Goal: Check status: Check status

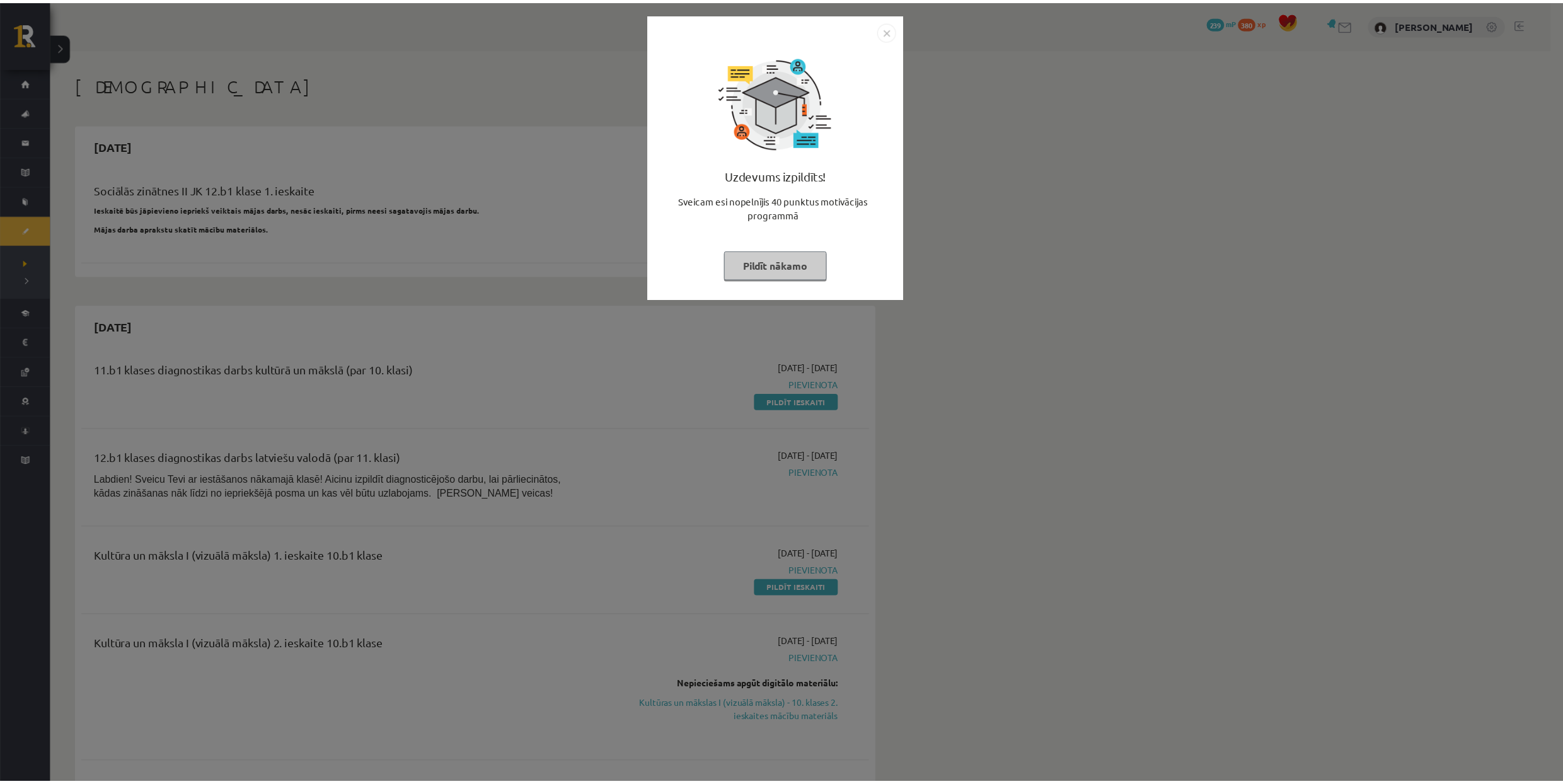
scroll to position [252, 0]
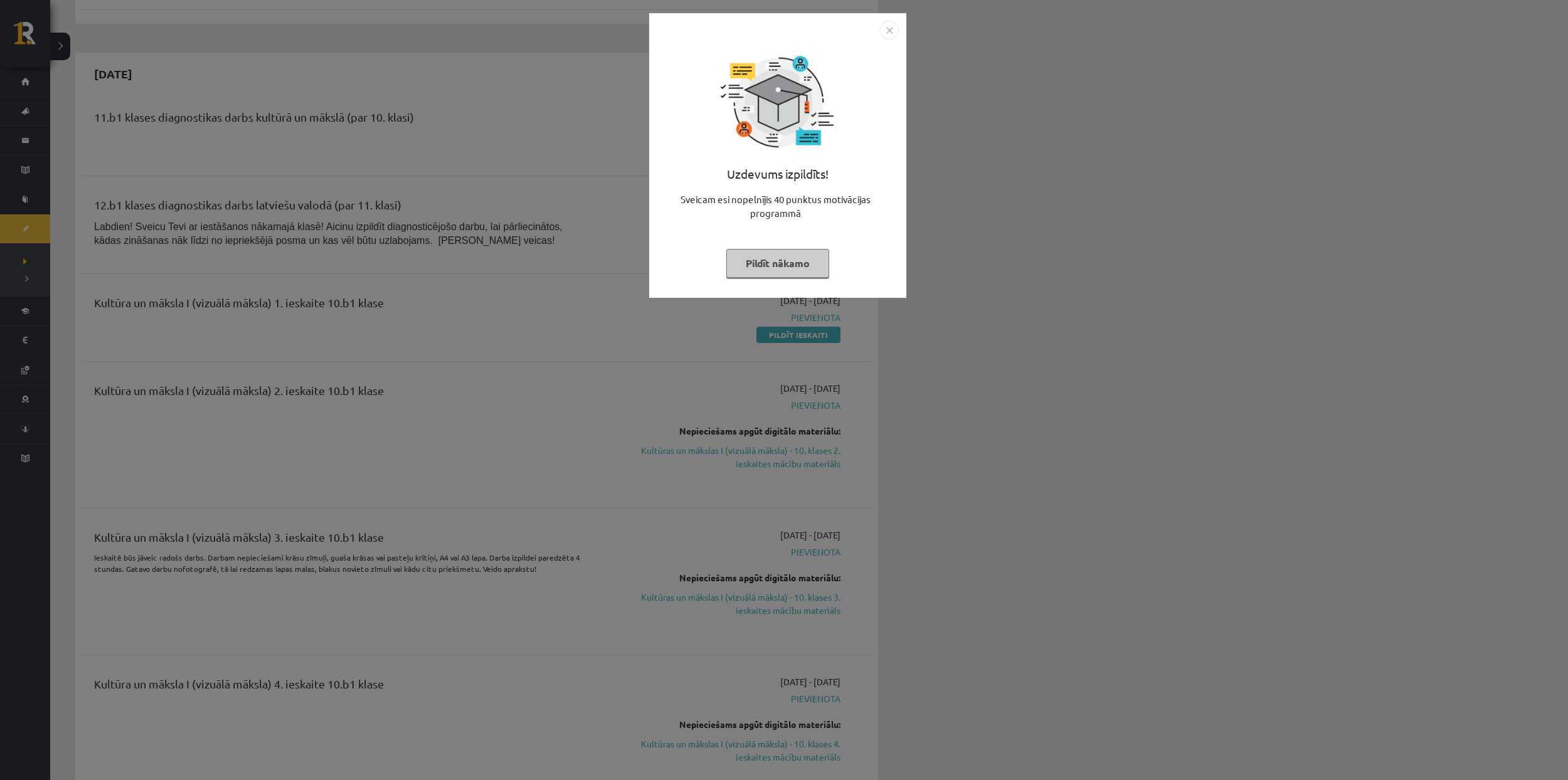
click at [889, 28] on img "Close" at bounding box center [889, 30] width 19 height 19
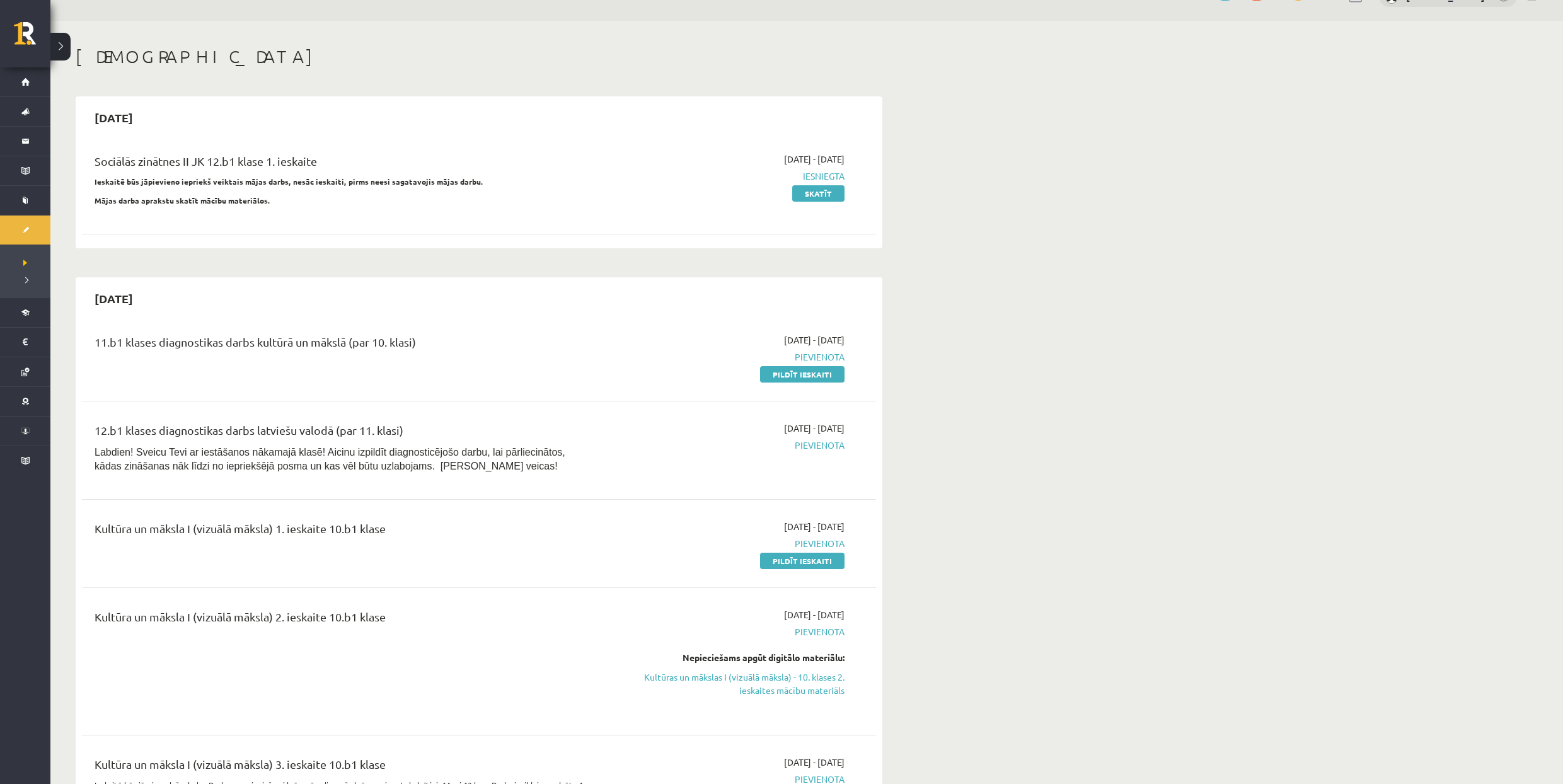
scroll to position [84, 0]
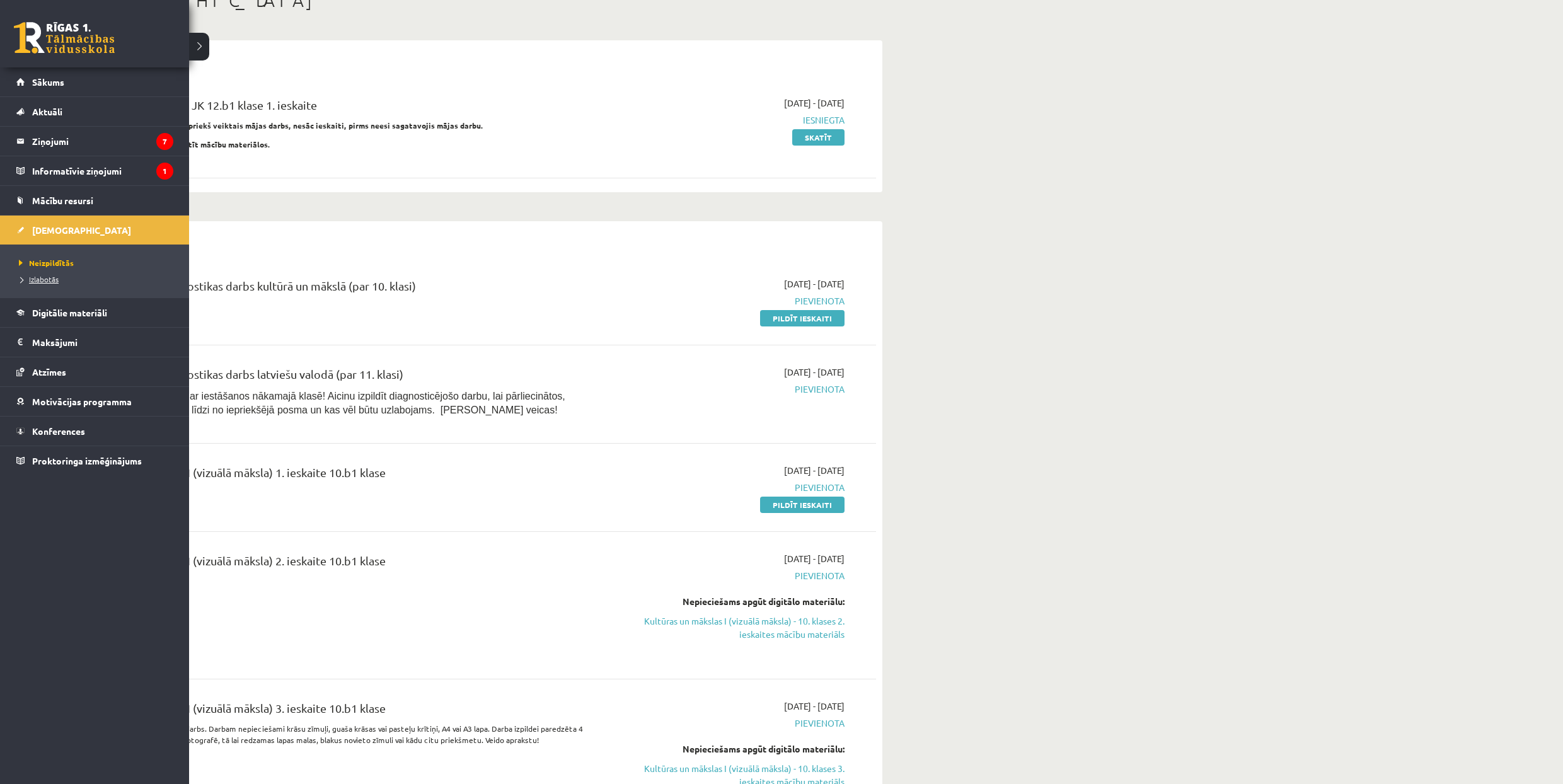
click at [53, 281] on span "Izlabotās" at bounding box center [37, 279] width 43 height 10
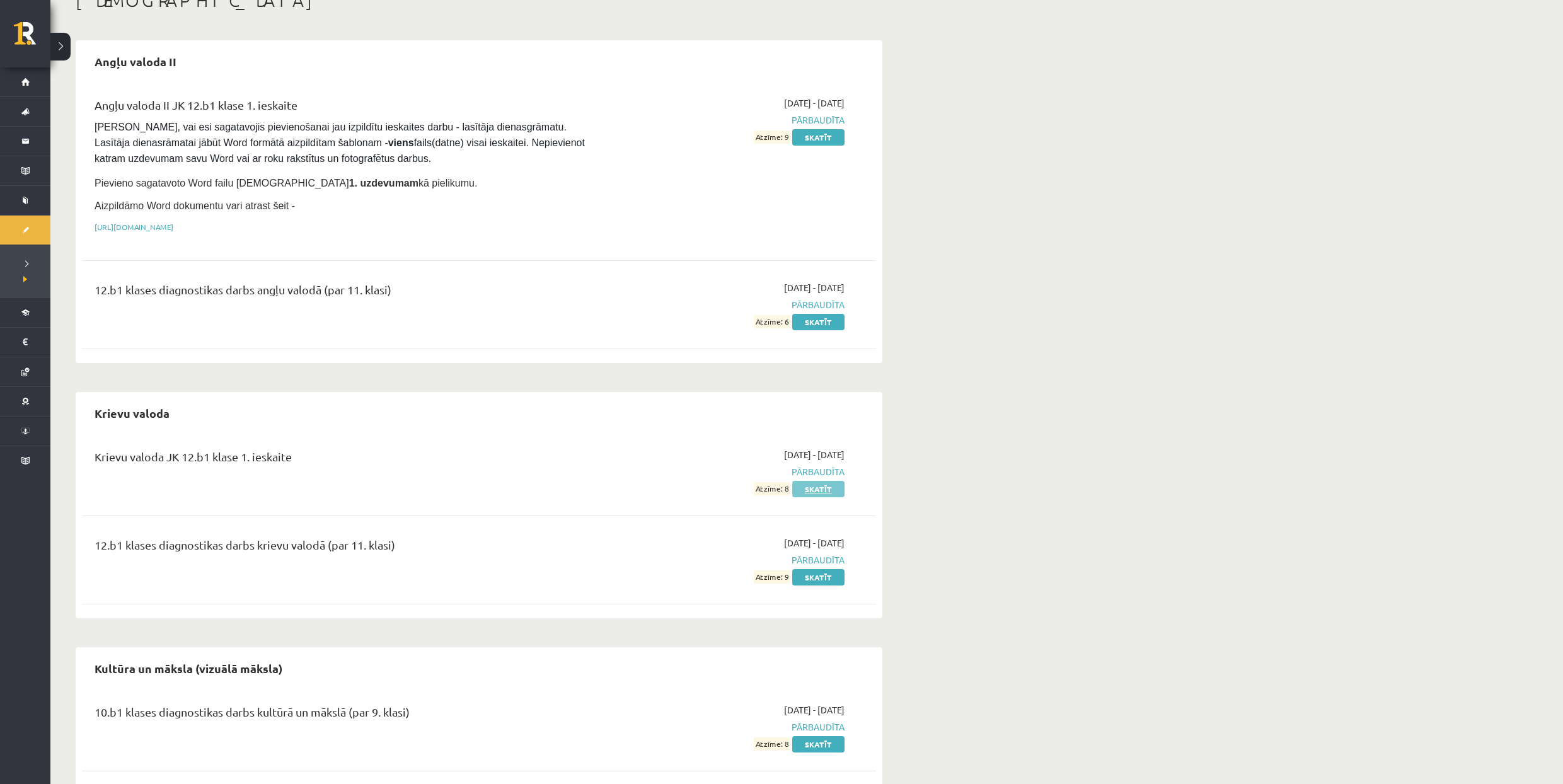
click at [817, 486] on link "Skatīt" at bounding box center [818, 488] width 52 height 17
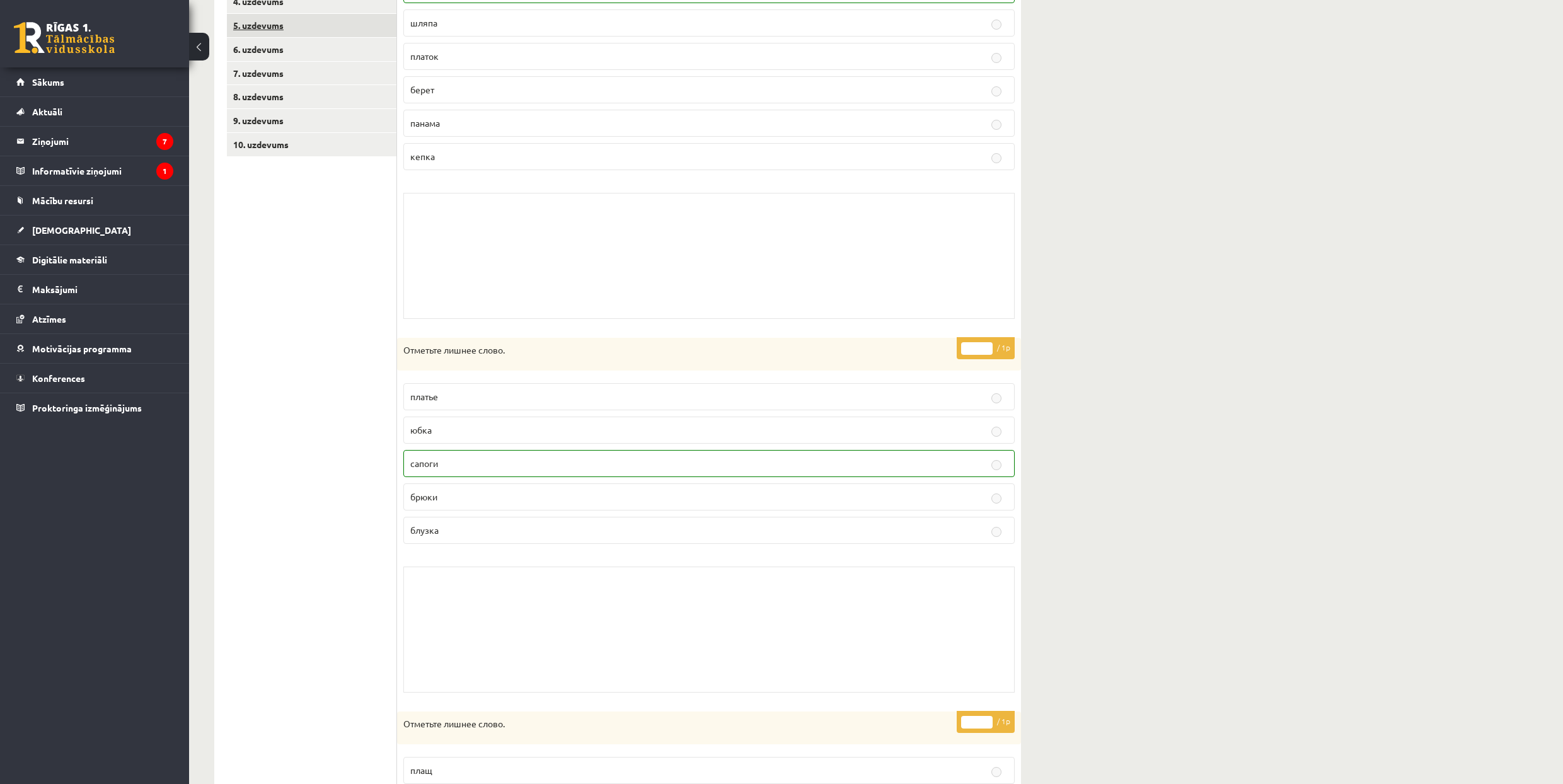
scroll to position [168, 0]
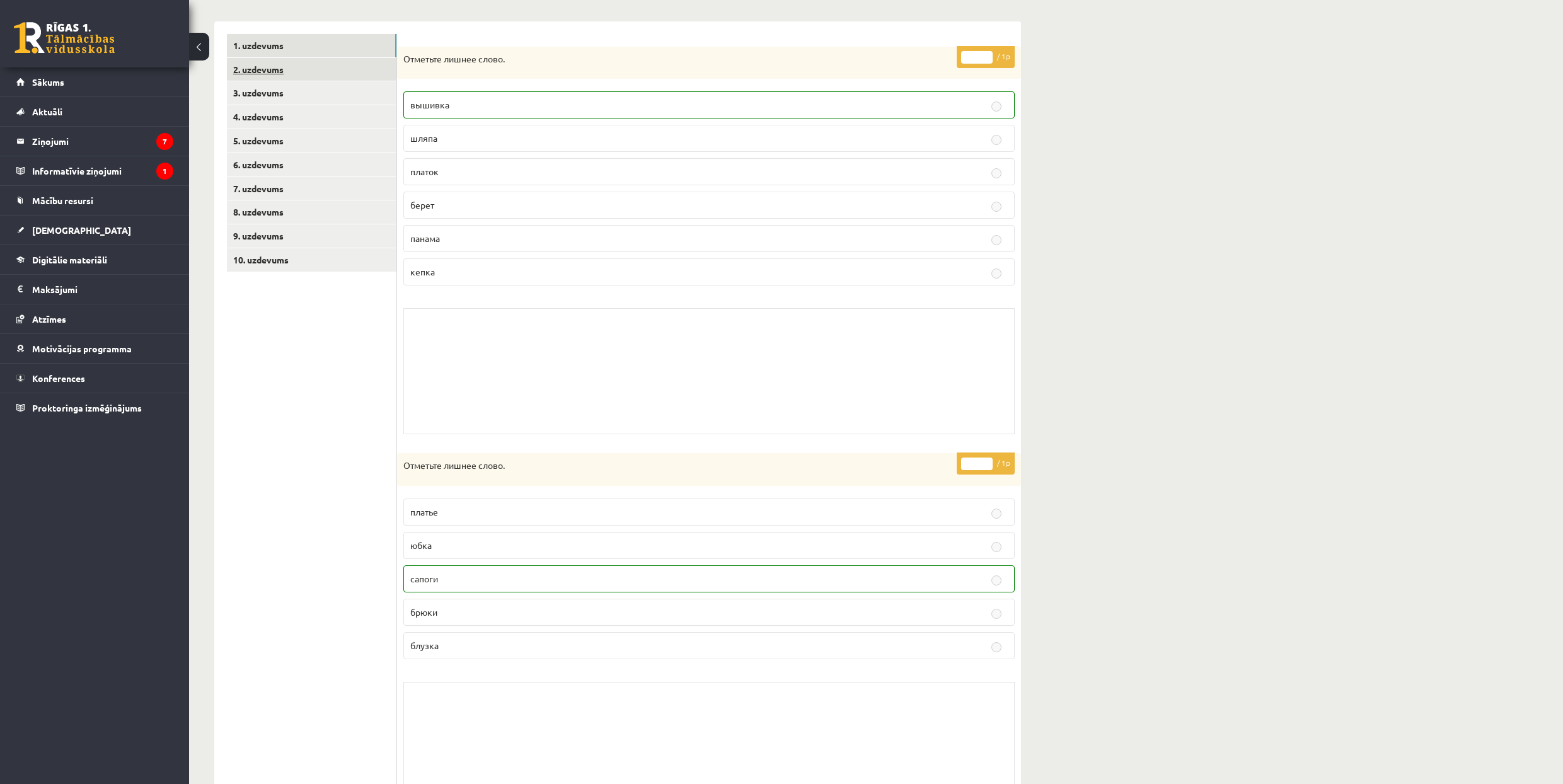
click at [292, 64] on link "2. uzdevums" at bounding box center [312, 69] width 170 height 23
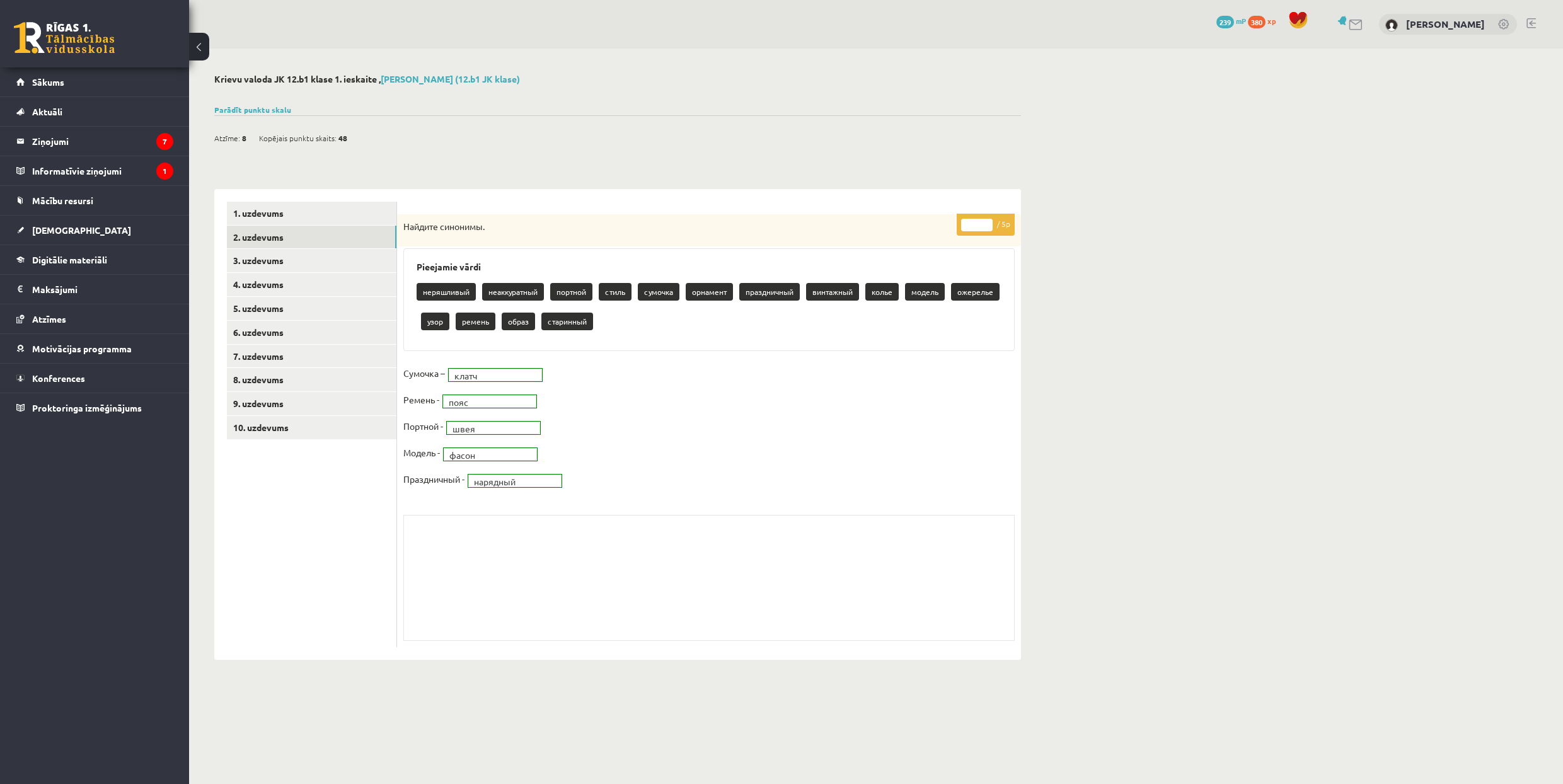
scroll to position [0, 0]
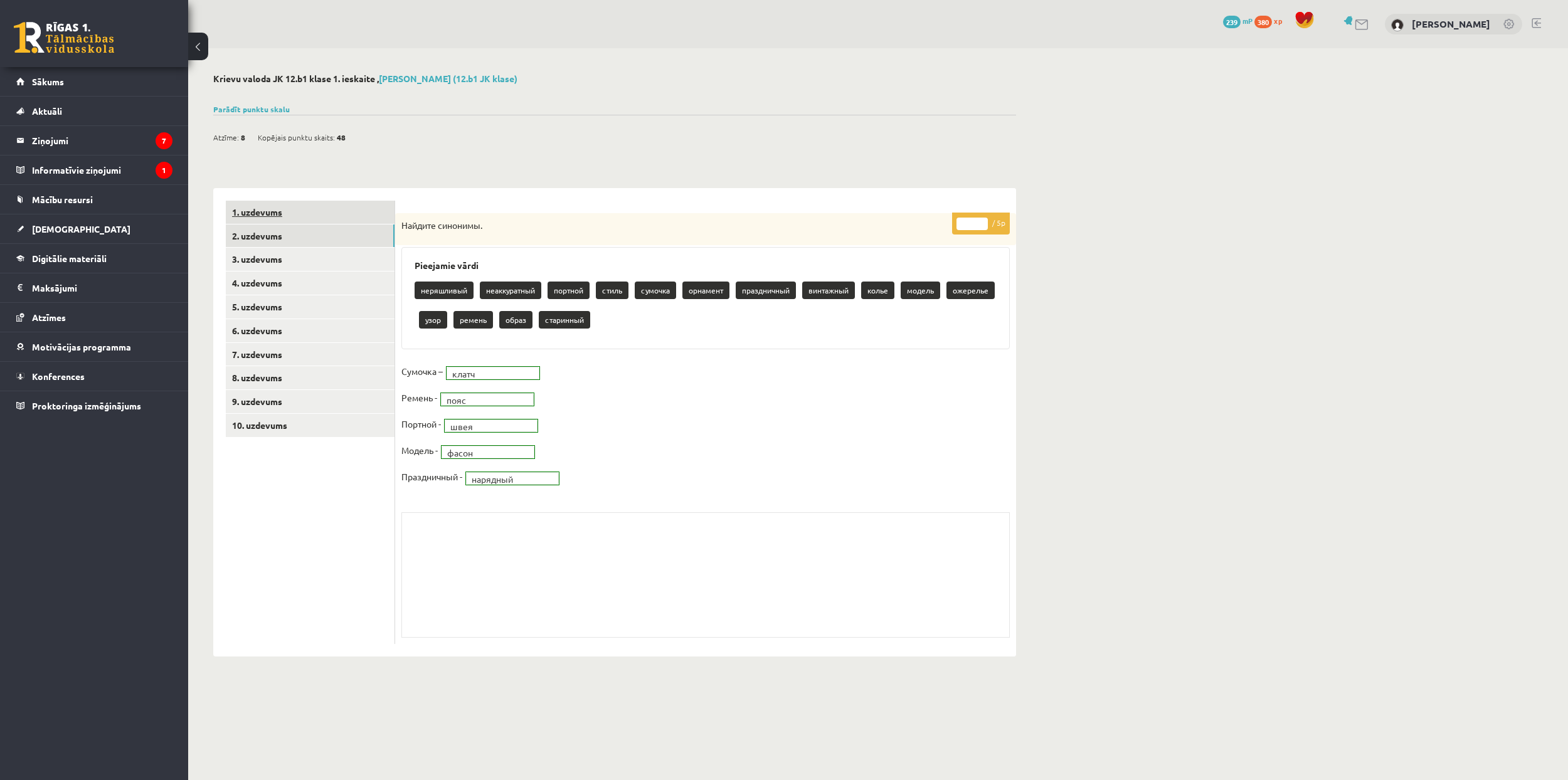
click at [304, 218] on link "1. uzdevums" at bounding box center [310, 212] width 169 height 23
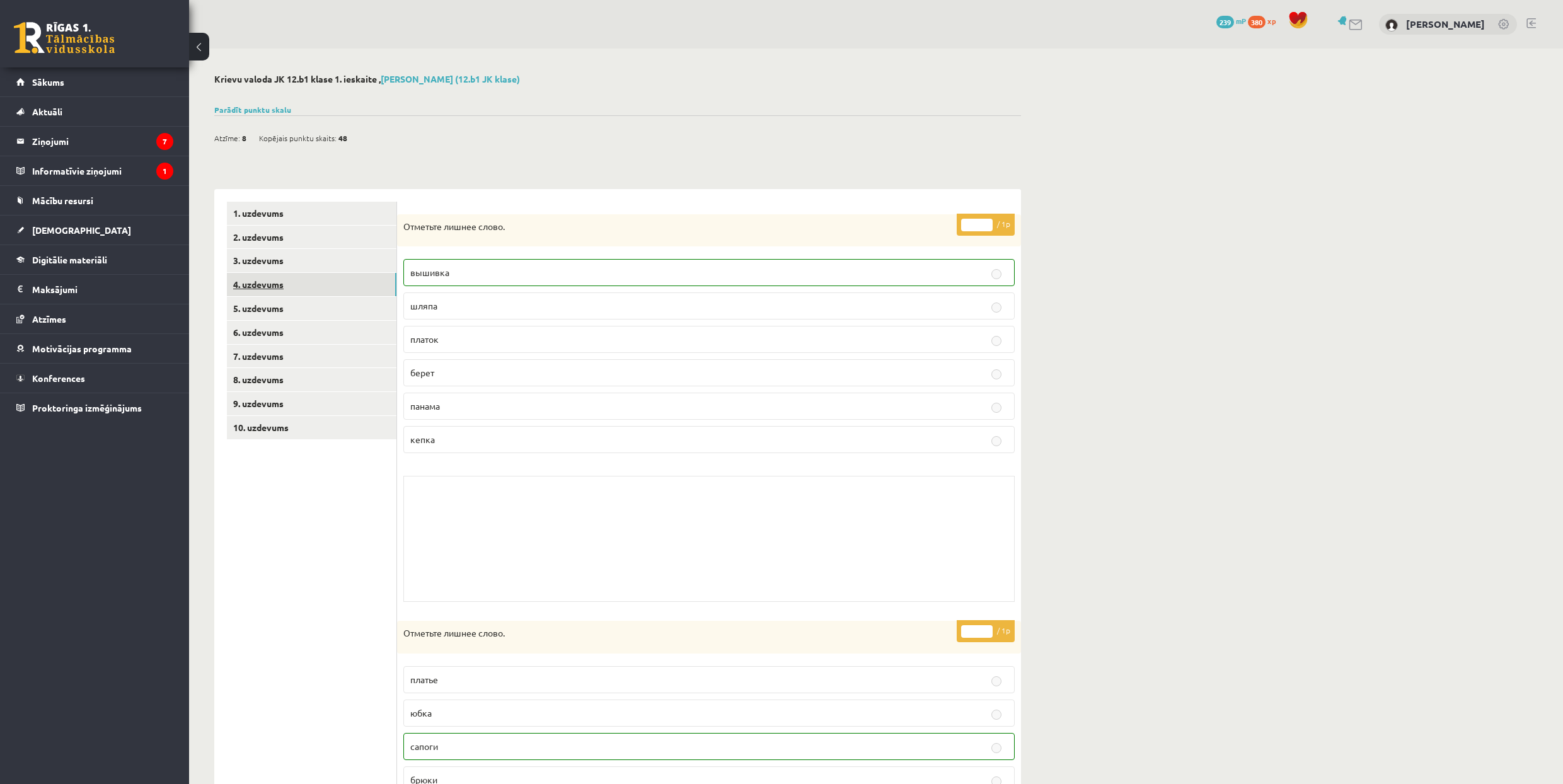
click at [369, 292] on link "4. uzdevums" at bounding box center [312, 284] width 170 height 23
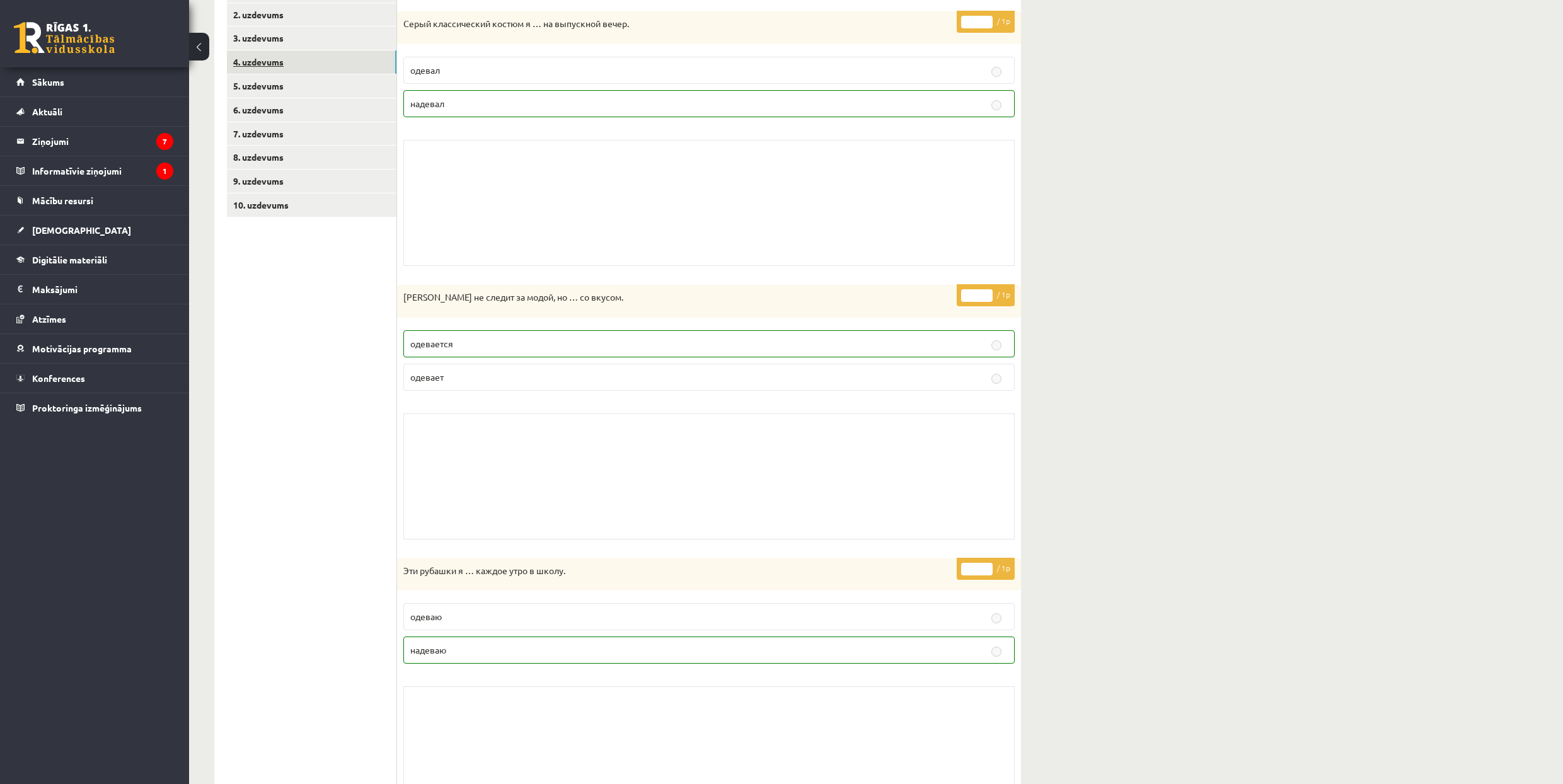
scroll to position [84, 0]
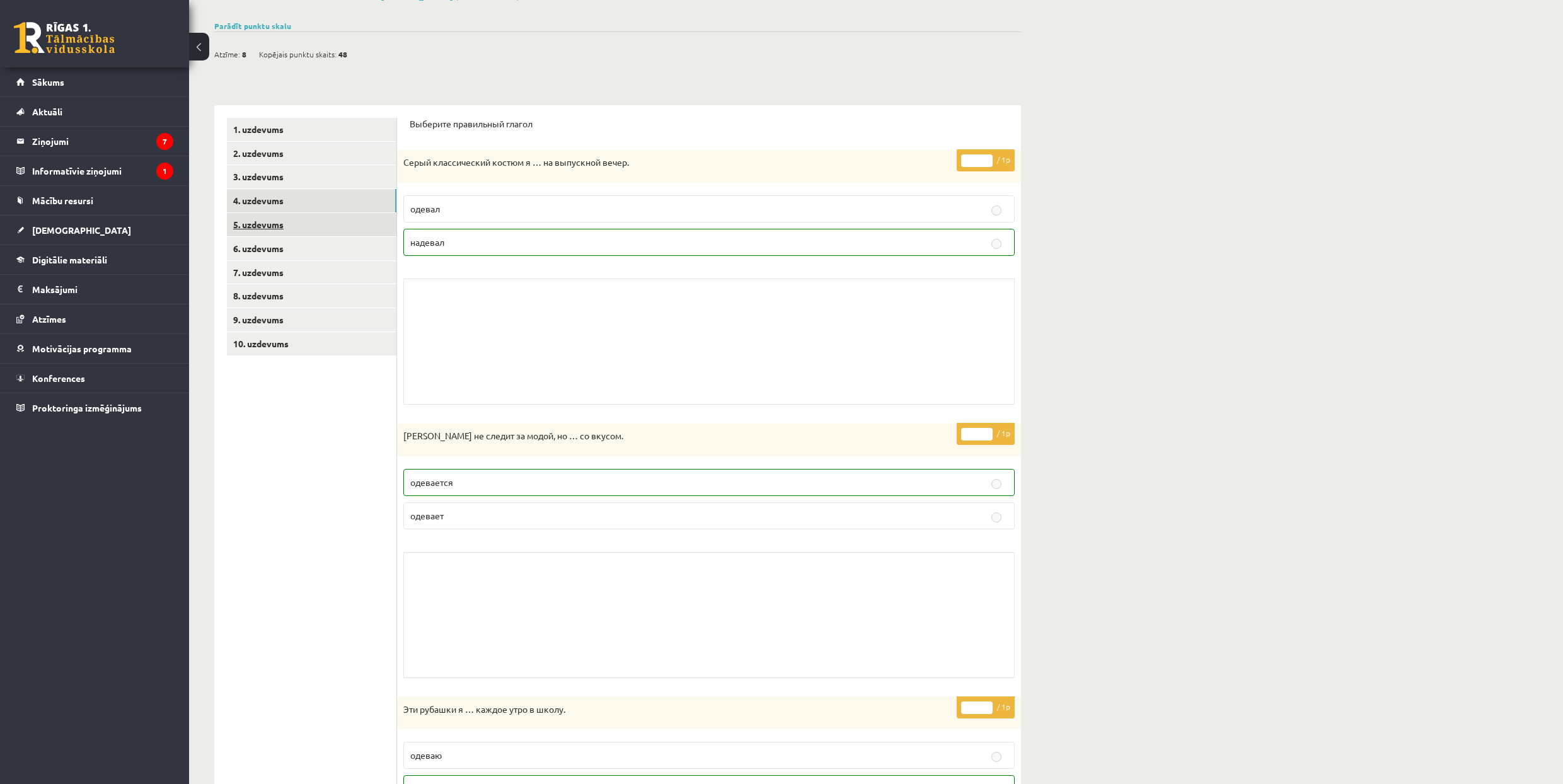
click at [331, 221] on link "5. uzdevums" at bounding box center [312, 224] width 170 height 23
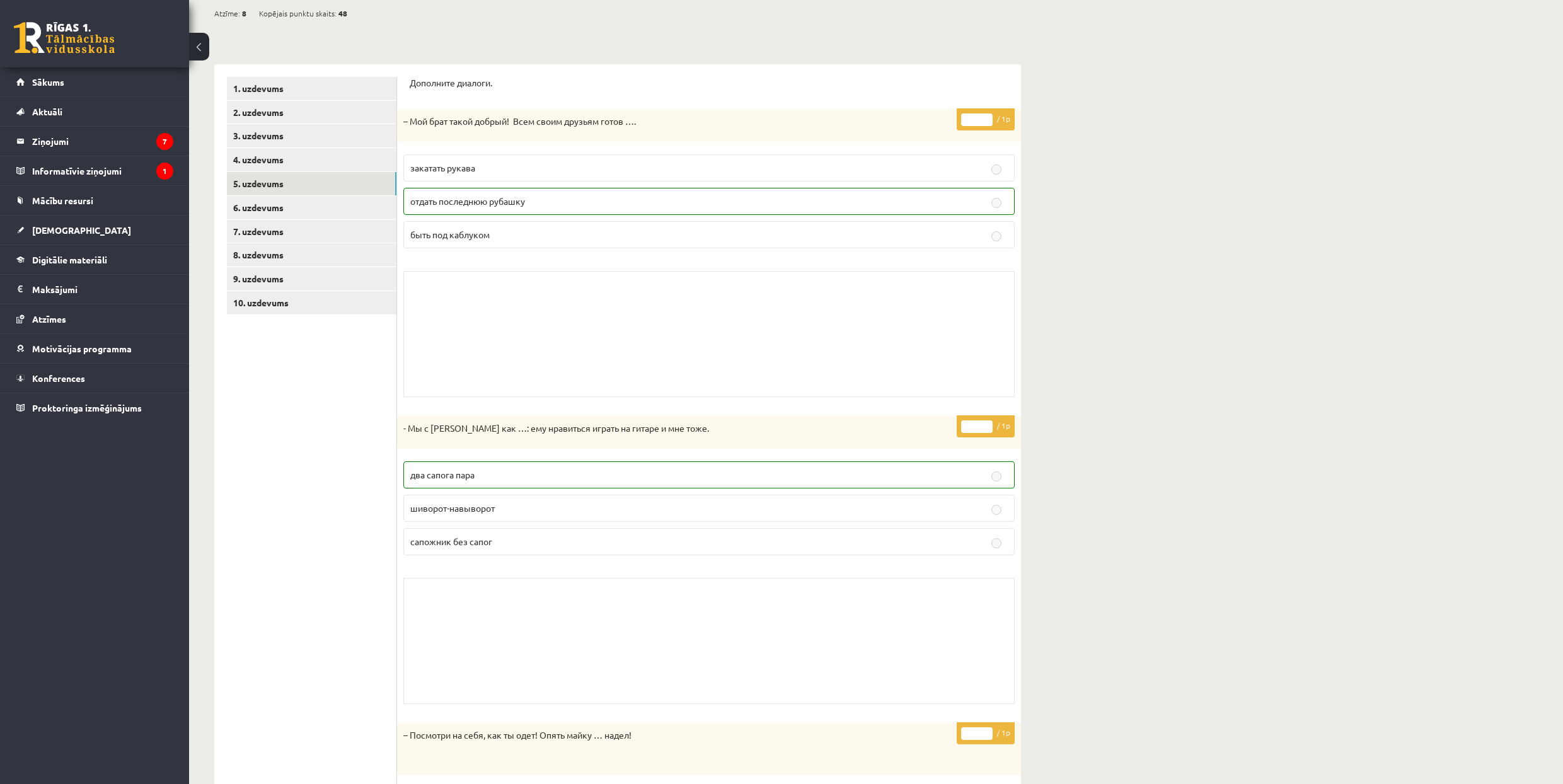
scroll to position [0, 0]
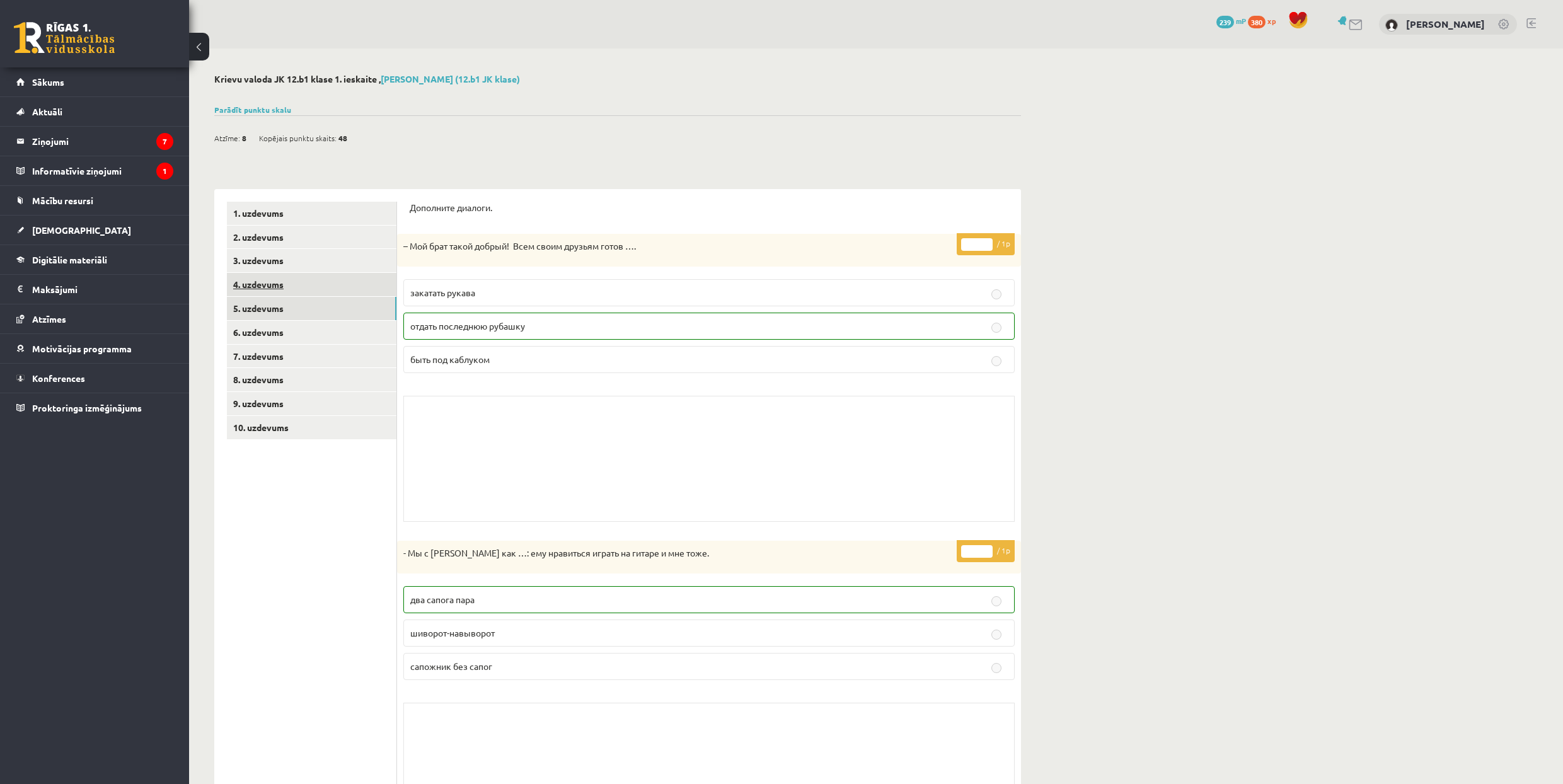
click at [346, 286] on link "4. uzdevums" at bounding box center [312, 284] width 170 height 23
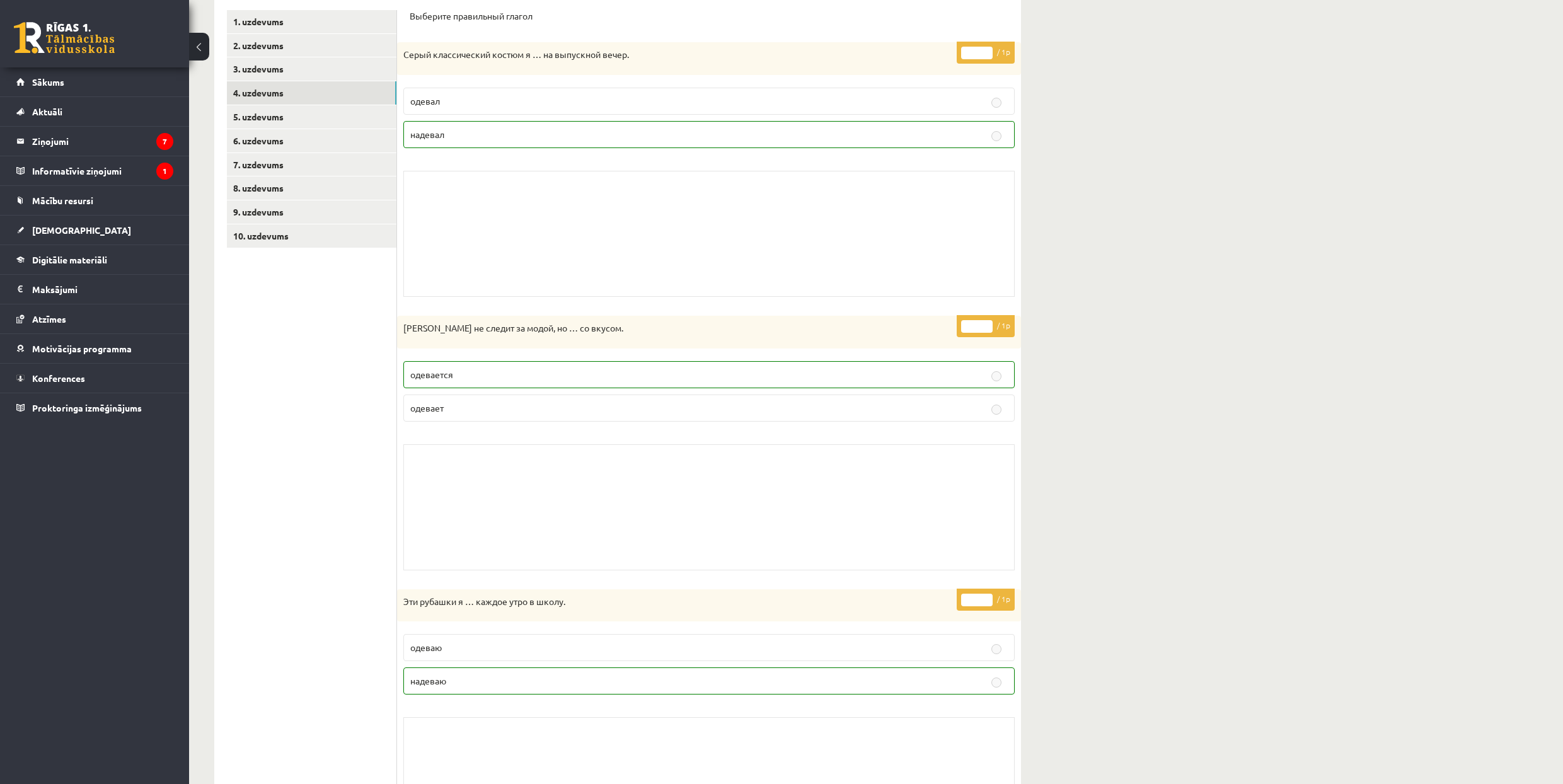
scroll to position [252, 0]
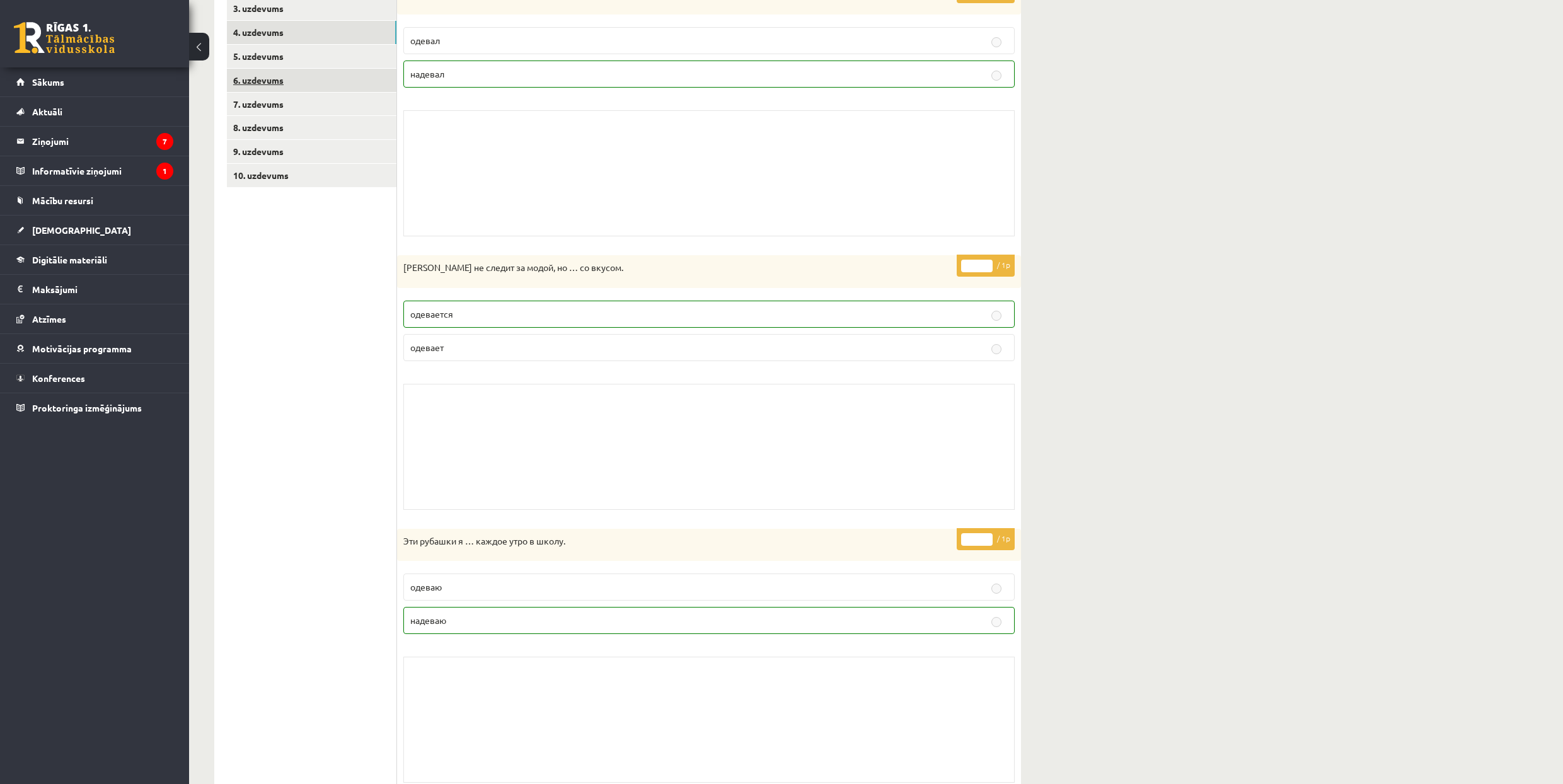
click at [318, 74] on link "6. uzdevums" at bounding box center [312, 80] width 170 height 23
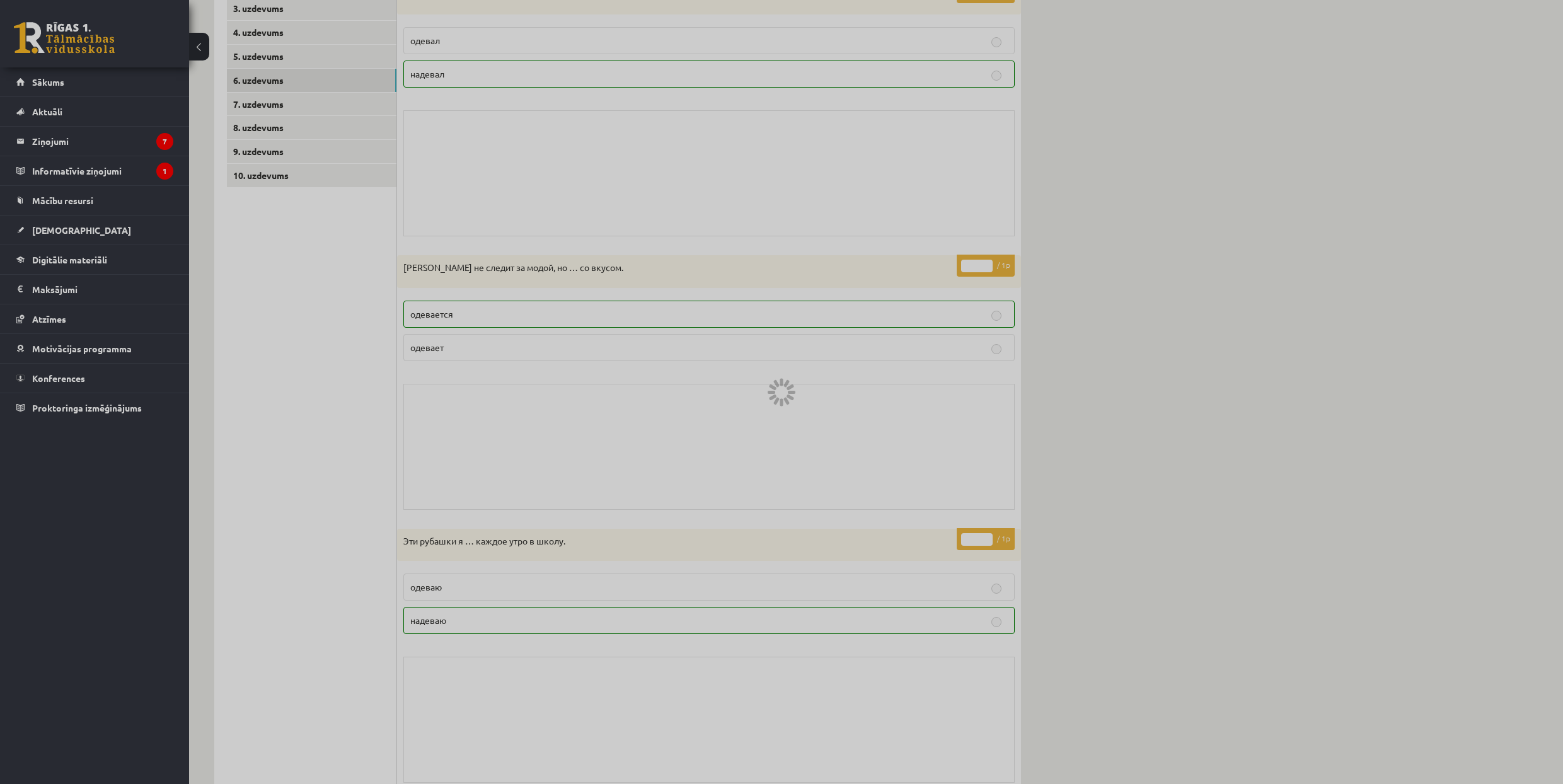
scroll to position [0, 0]
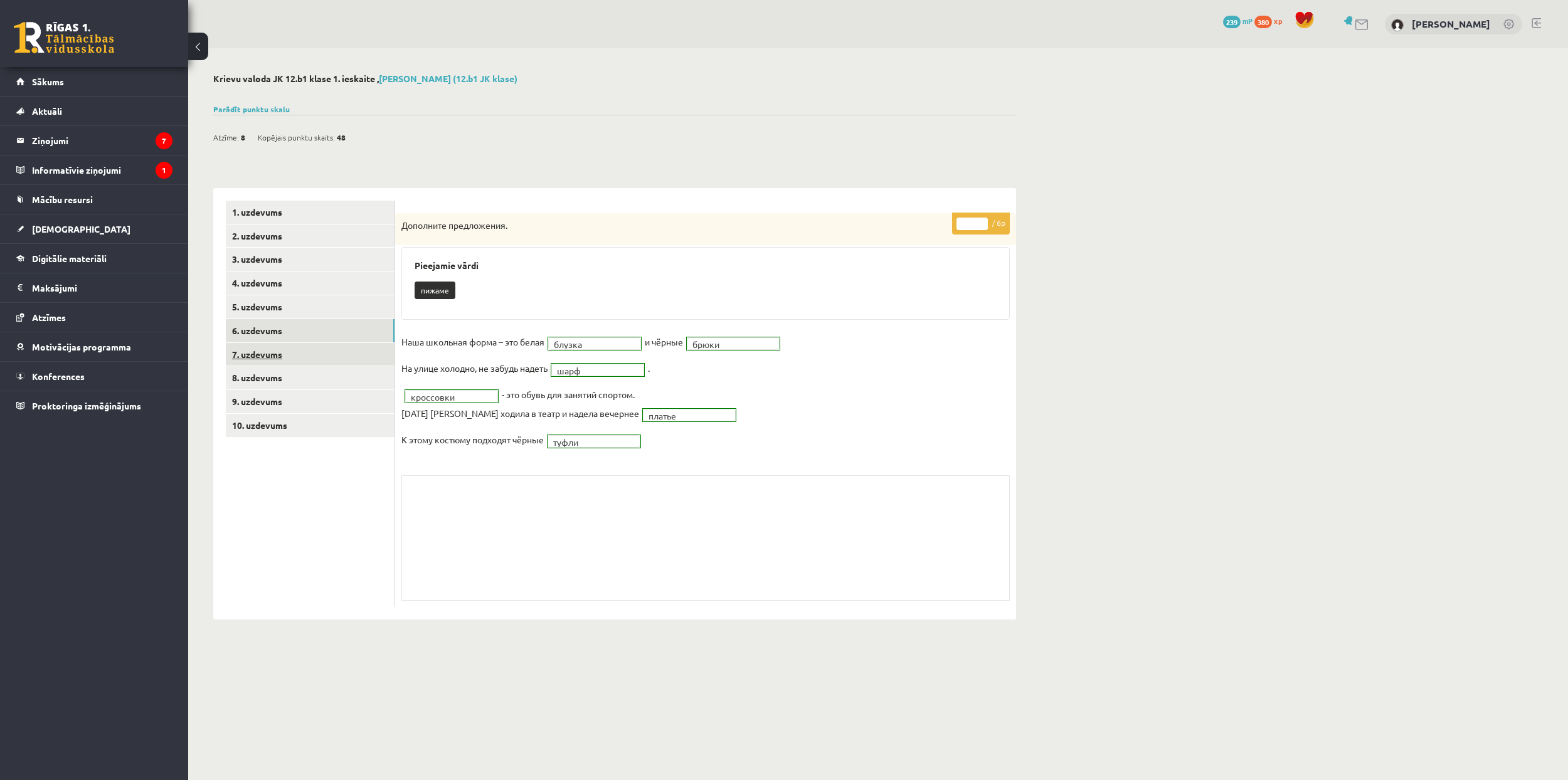
click at [342, 360] on link "7. uzdevums" at bounding box center [310, 354] width 169 height 23
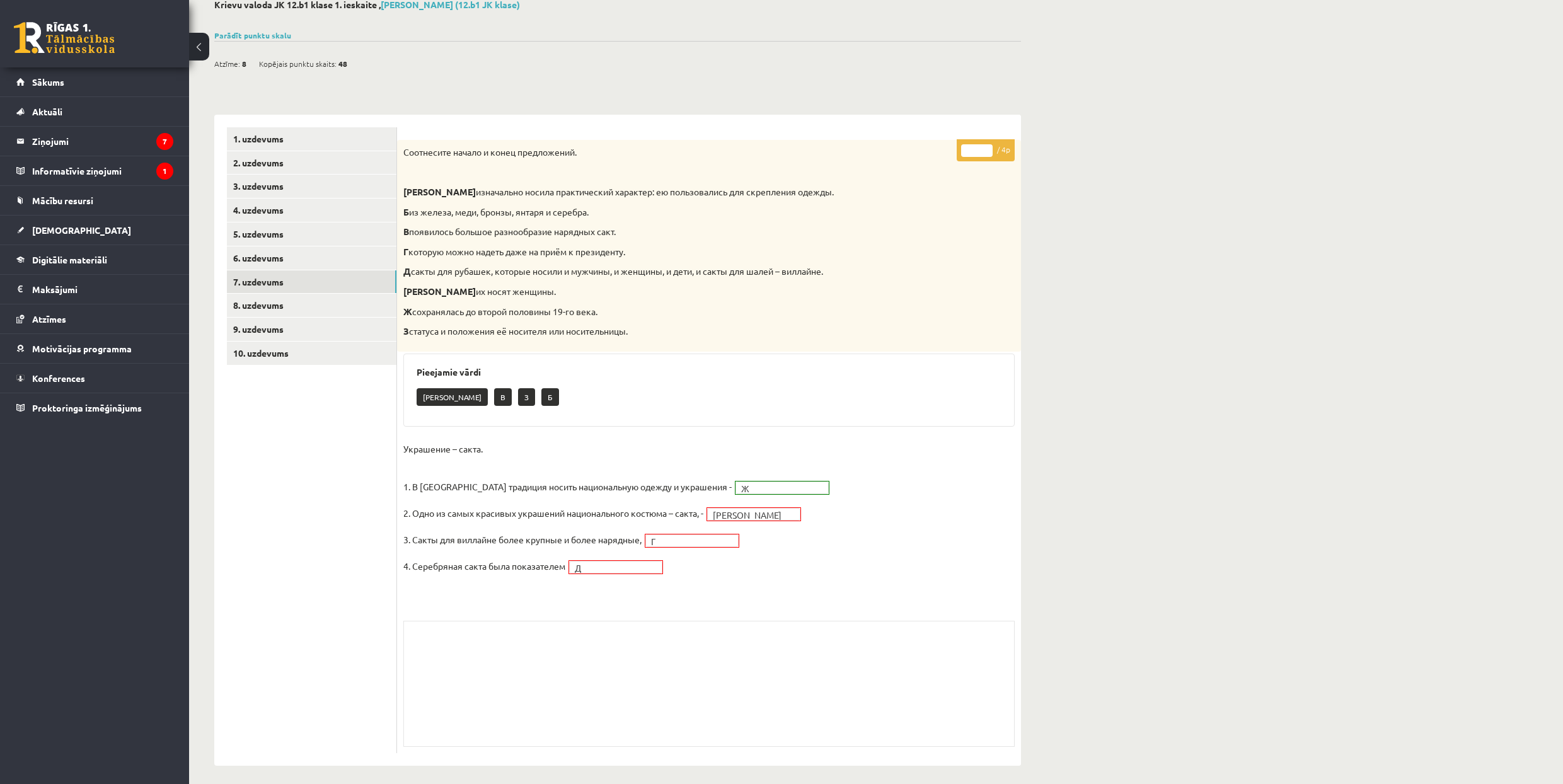
scroll to position [82, 0]
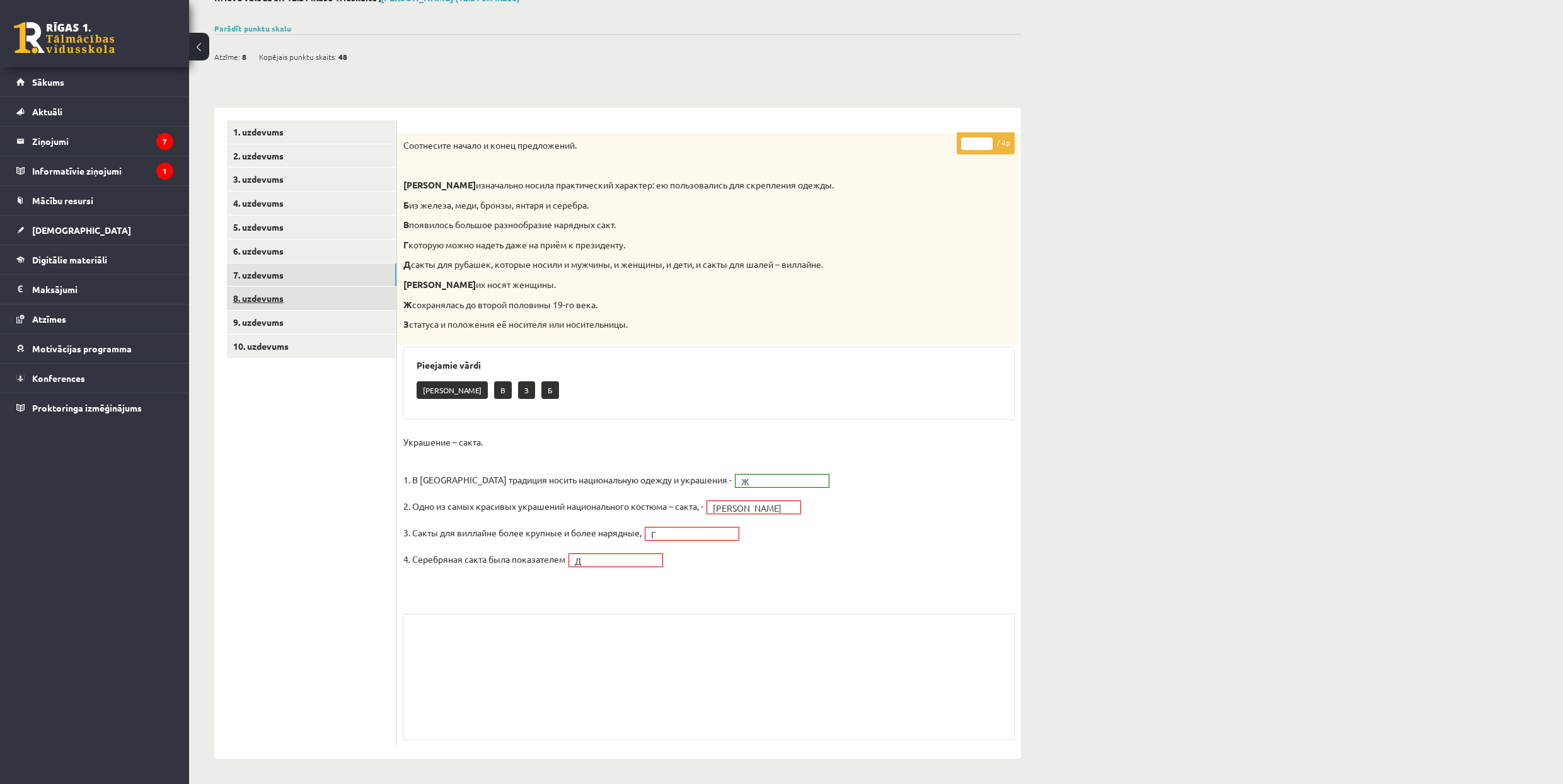
click at [328, 296] on link "8. uzdevums" at bounding box center [312, 298] width 170 height 23
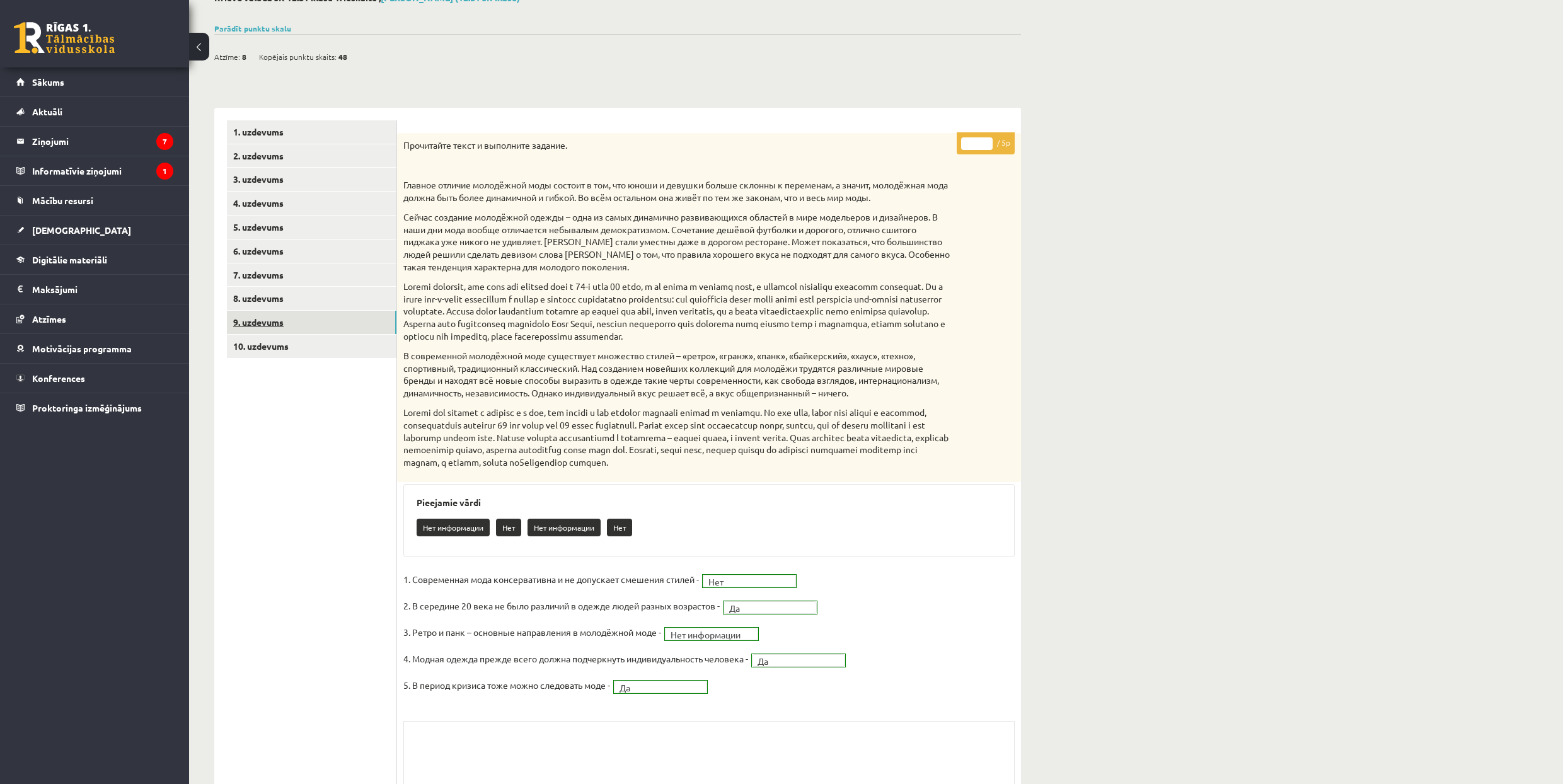
click at [346, 315] on link "9. uzdevums" at bounding box center [312, 322] width 170 height 23
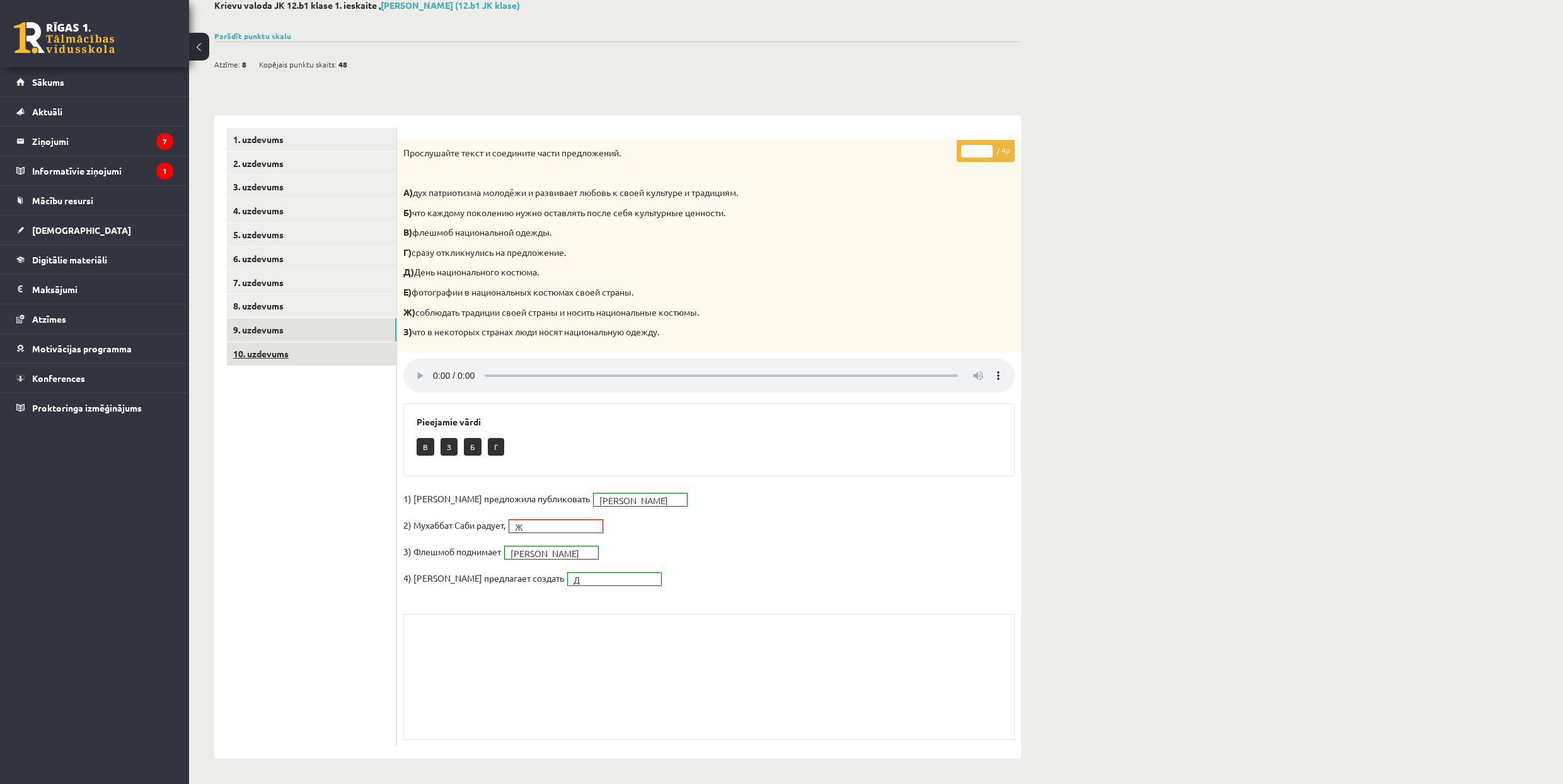
click at [347, 356] on link "10. uzdevums" at bounding box center [312, 353] width 170 height 23
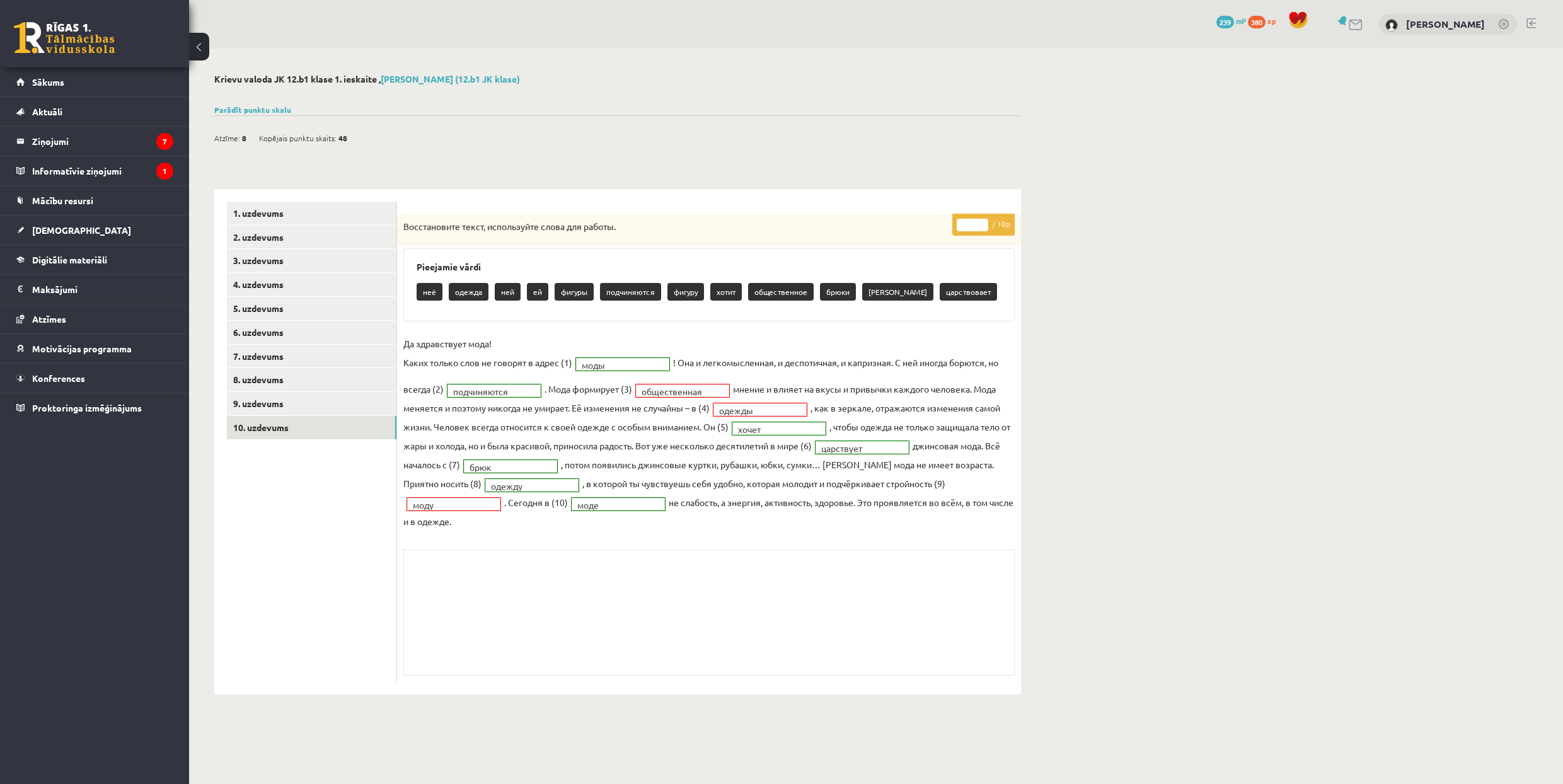
scroll to position [0, 0]
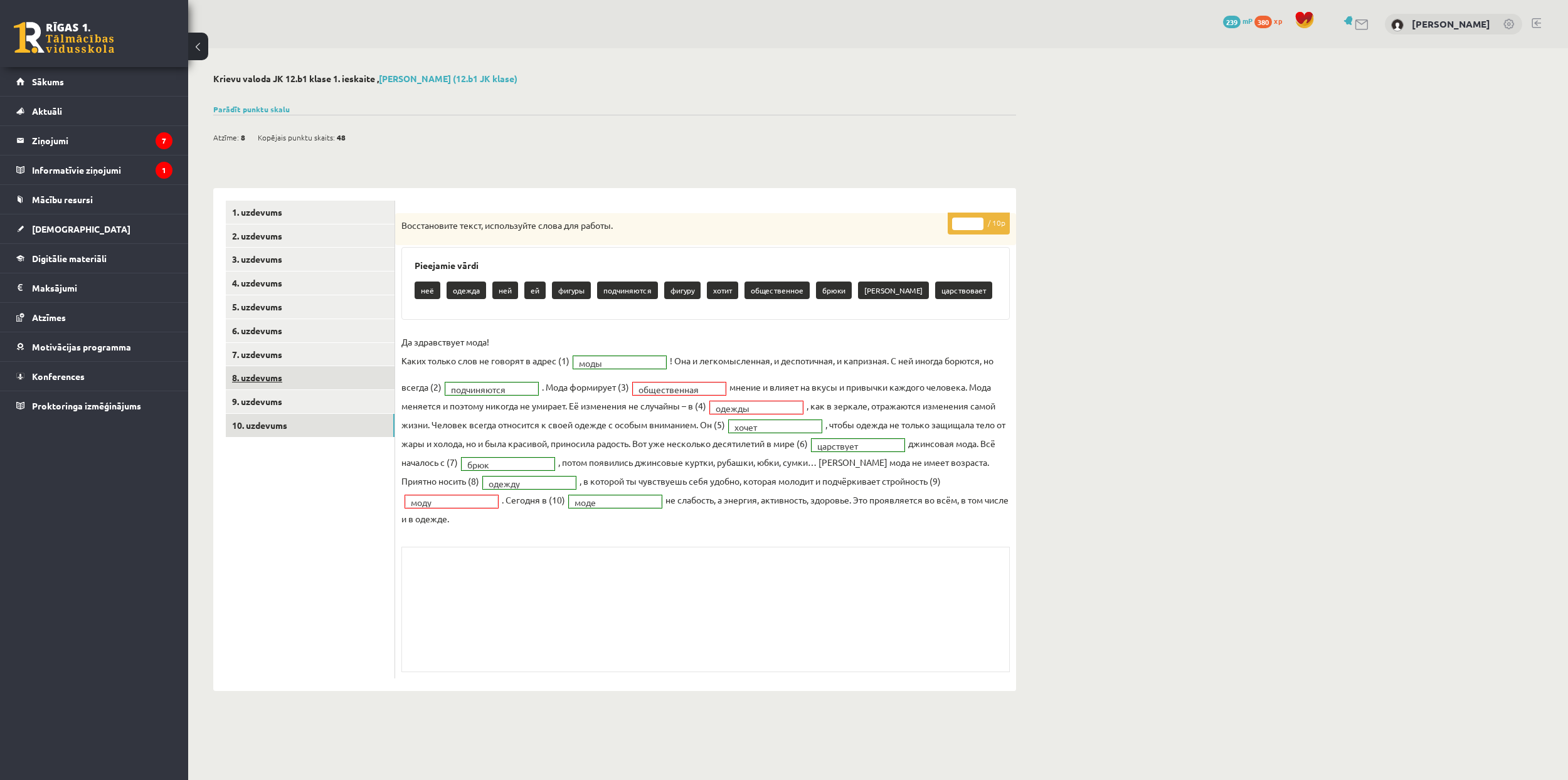
click at [294, 375] on link "8. uzdevums" at bounding box center [310, 377] width 169 height 23
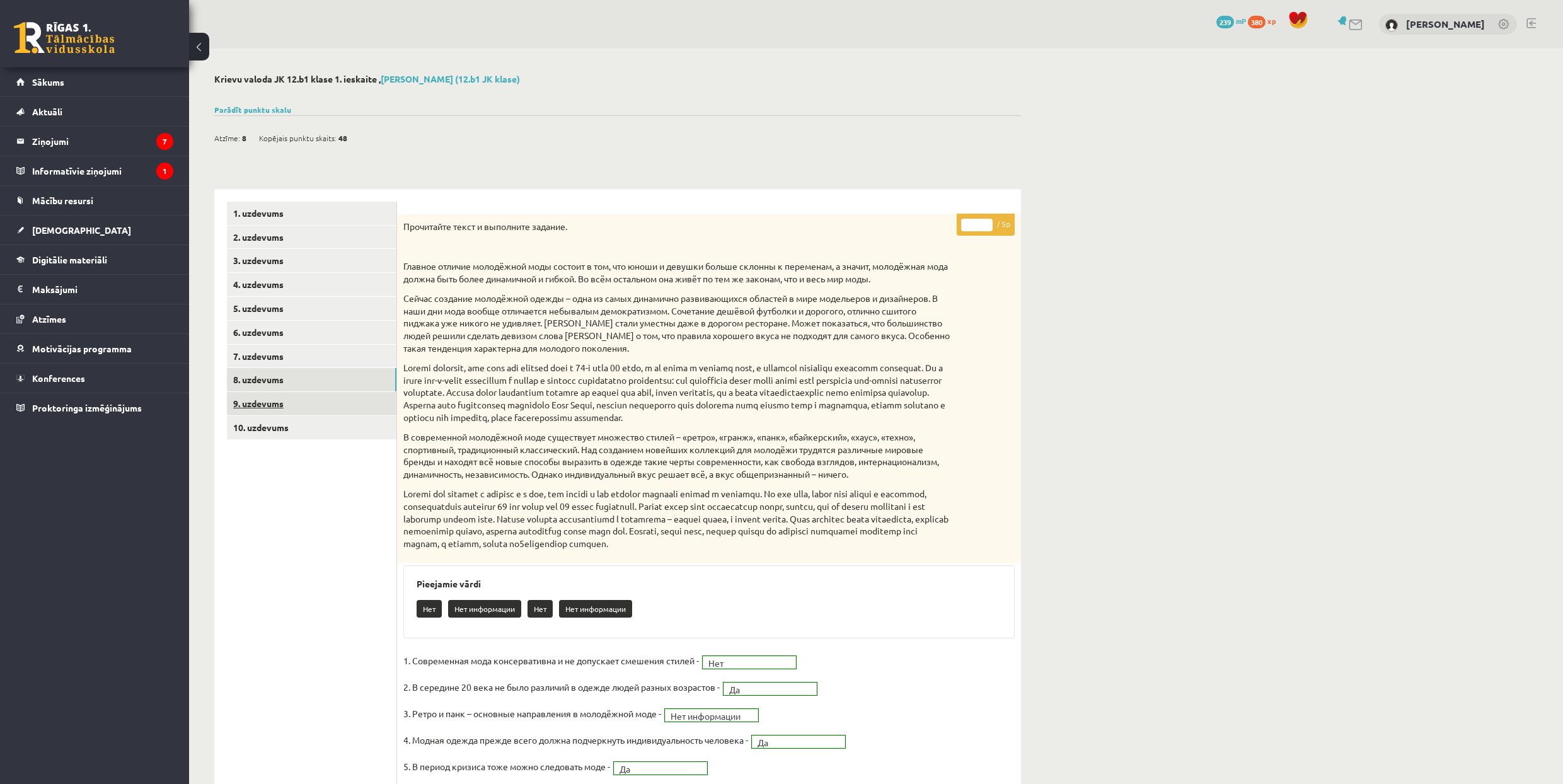
click at [351, 398] on link "9. uzdevums" at bounding box center [312, 403] width 170 height 23
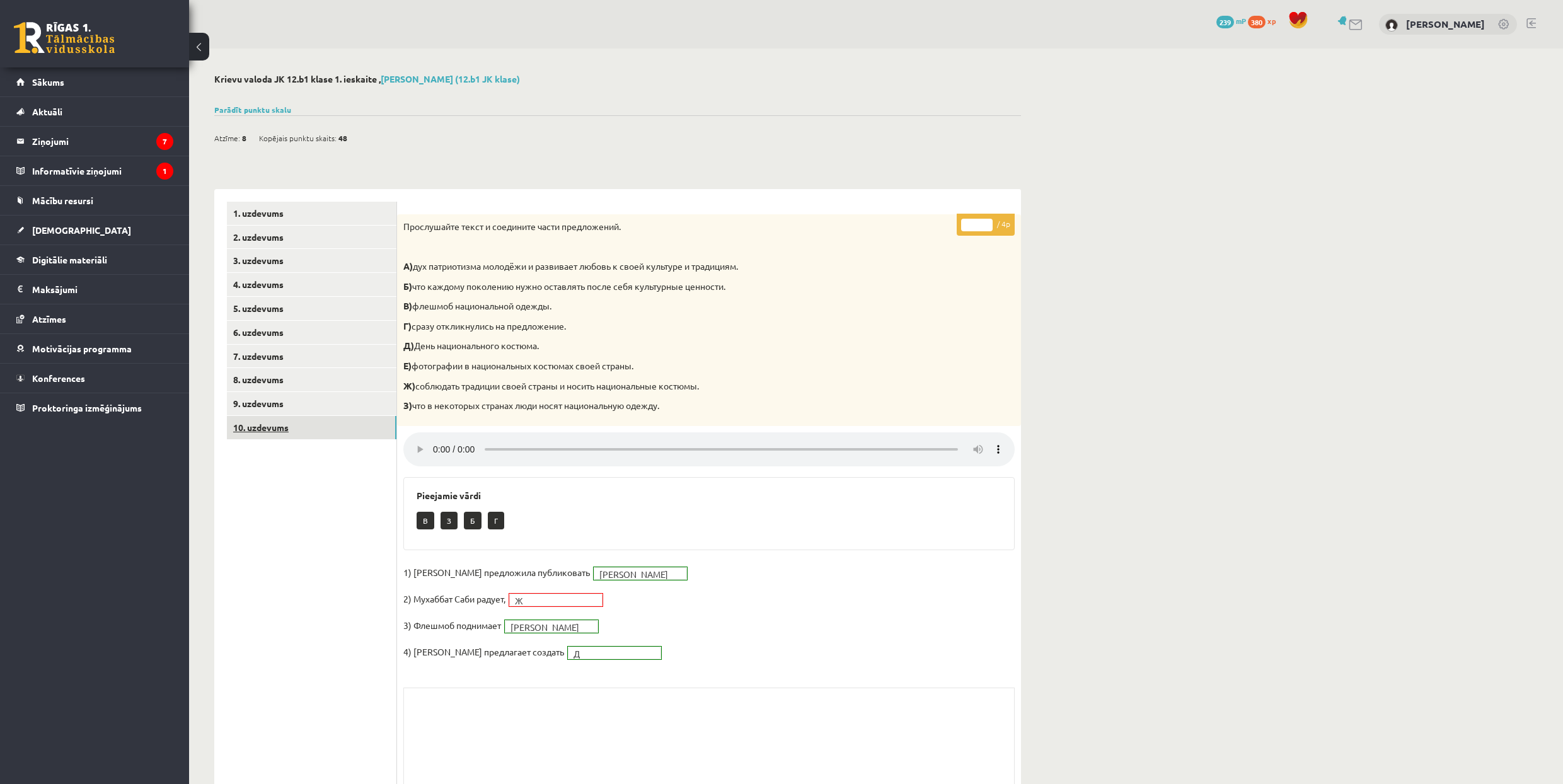
click at [341, 427] on link "10. uzdevums" at bounding box center [312, 427] width 170 height 23
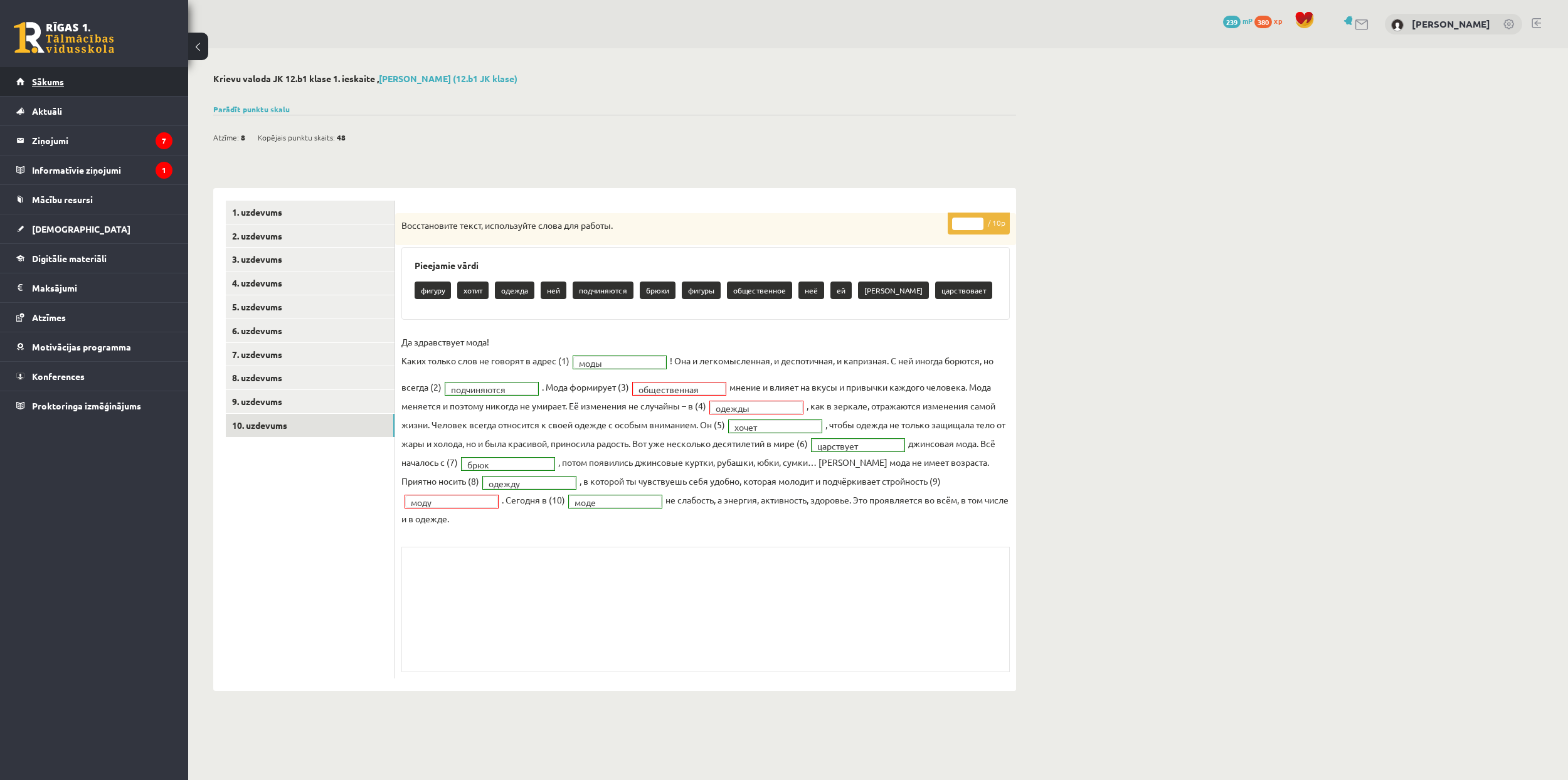
click at [139, 69] on link "Sākums" at bounding box center [94, 82] width 156 height 29
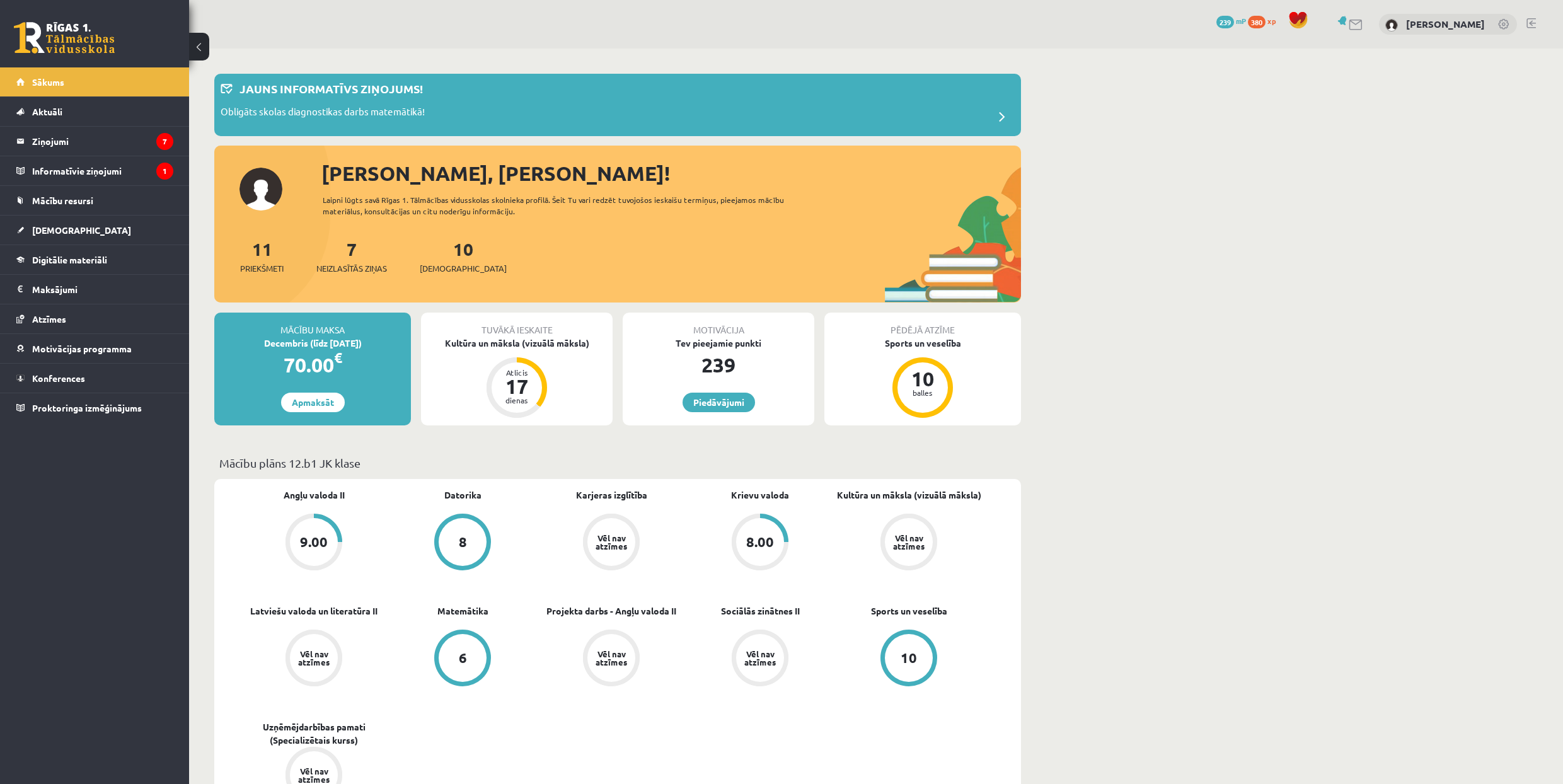
click at [1234, 21] on span "239" at bounding box center [1225, 22] width 18 height 13
